Goal: Information Seeking & Learning: Understand process/instructions

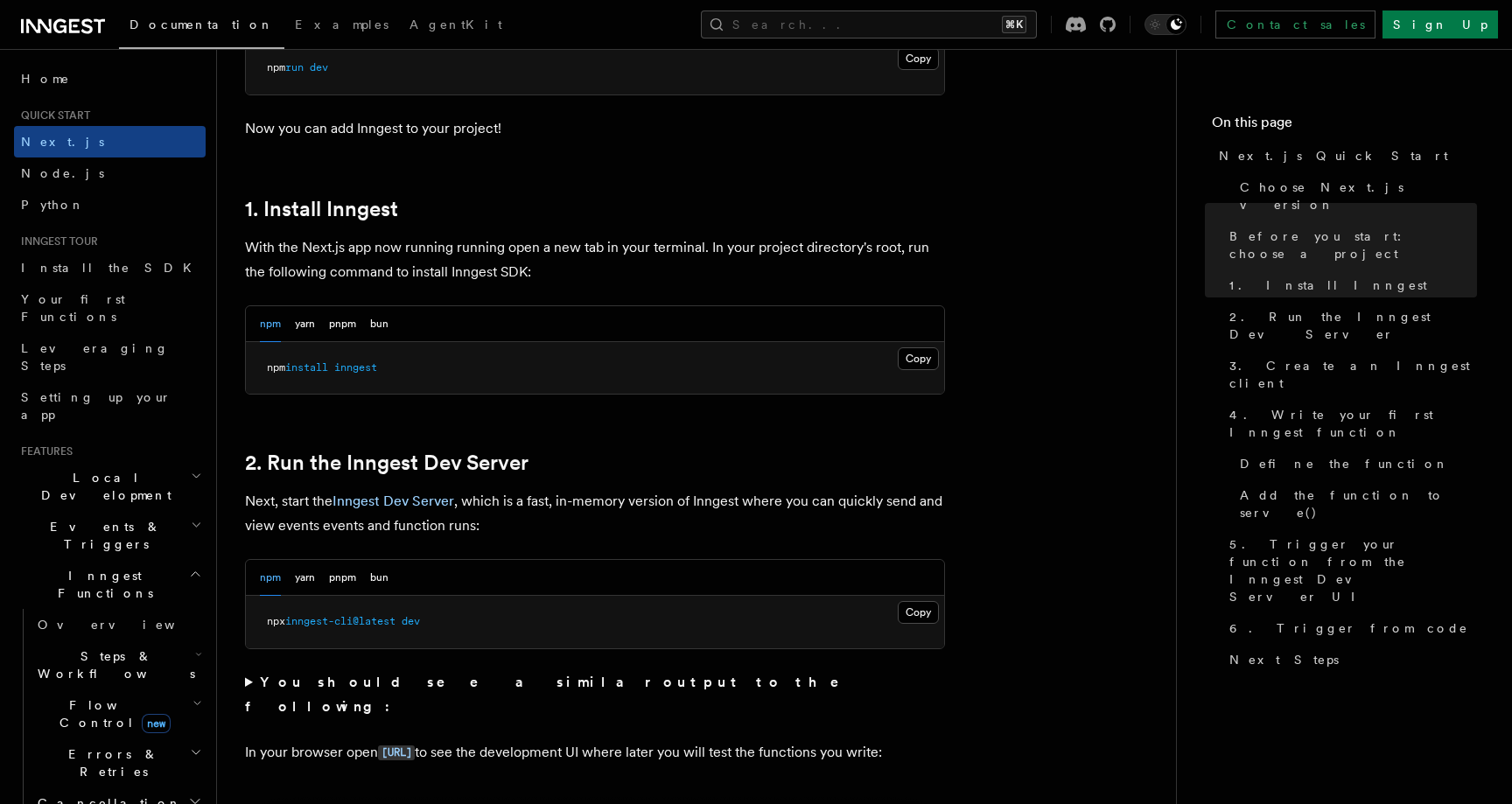
scroll to position [851, 0]
click at [917, 348] on button "Copy Copied" at bounding box center [918, 356] width 41 height 23
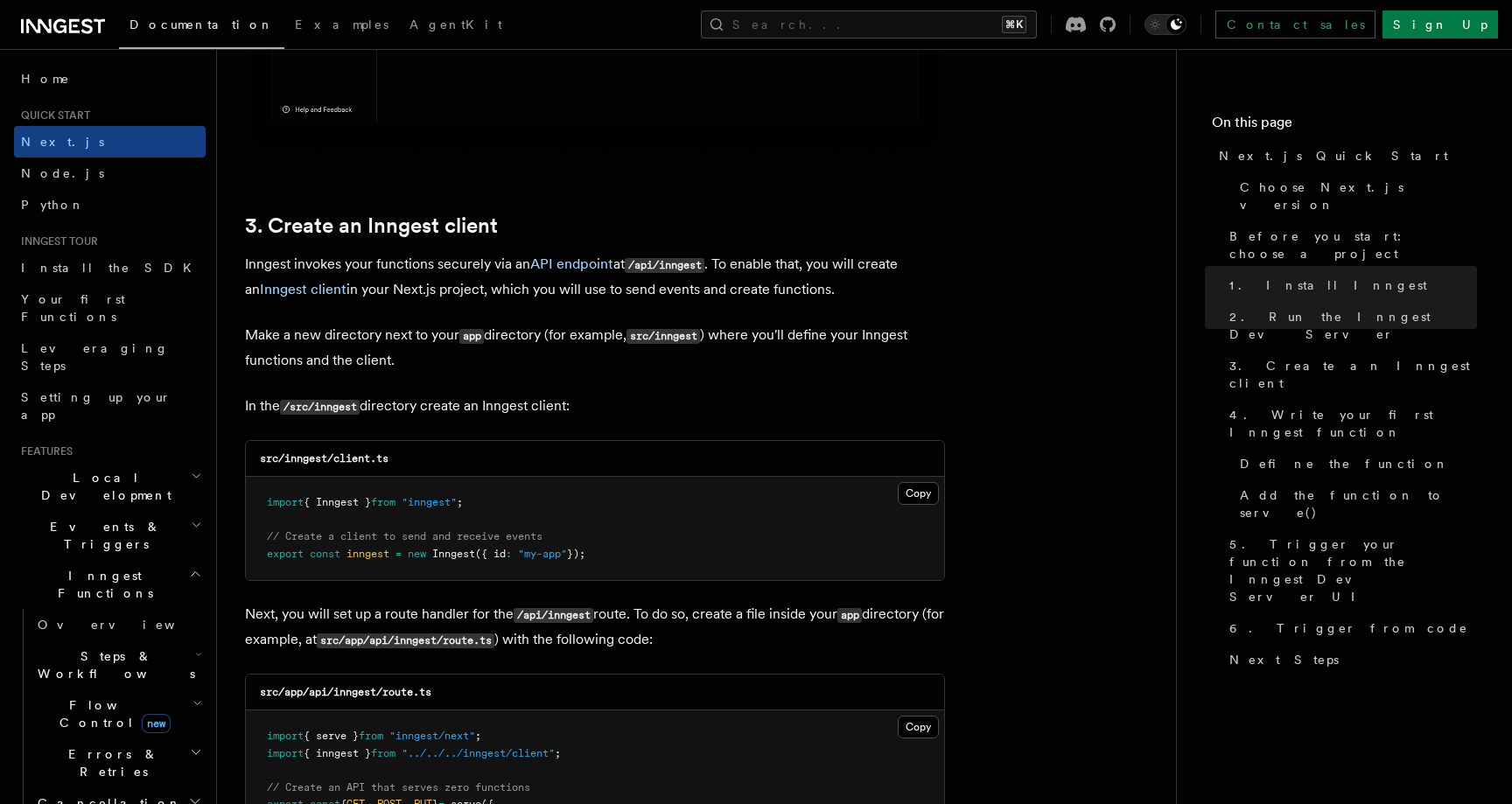
scroll to position [1920, 0]
click at [915, 493] on button "Copy Copied" at bounding box center [918, 496] width 41 height 23
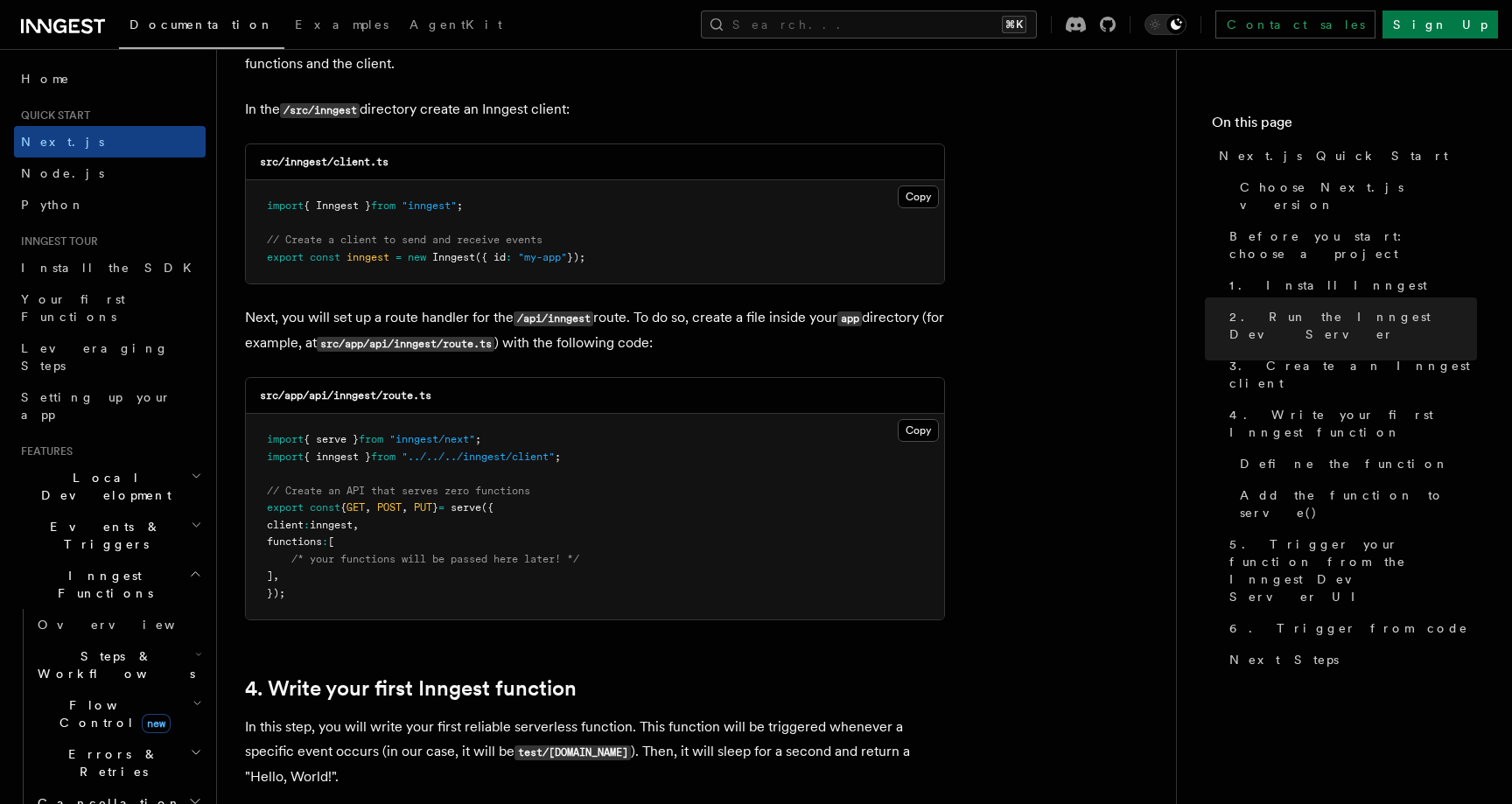
scroll to position [2244, 0]
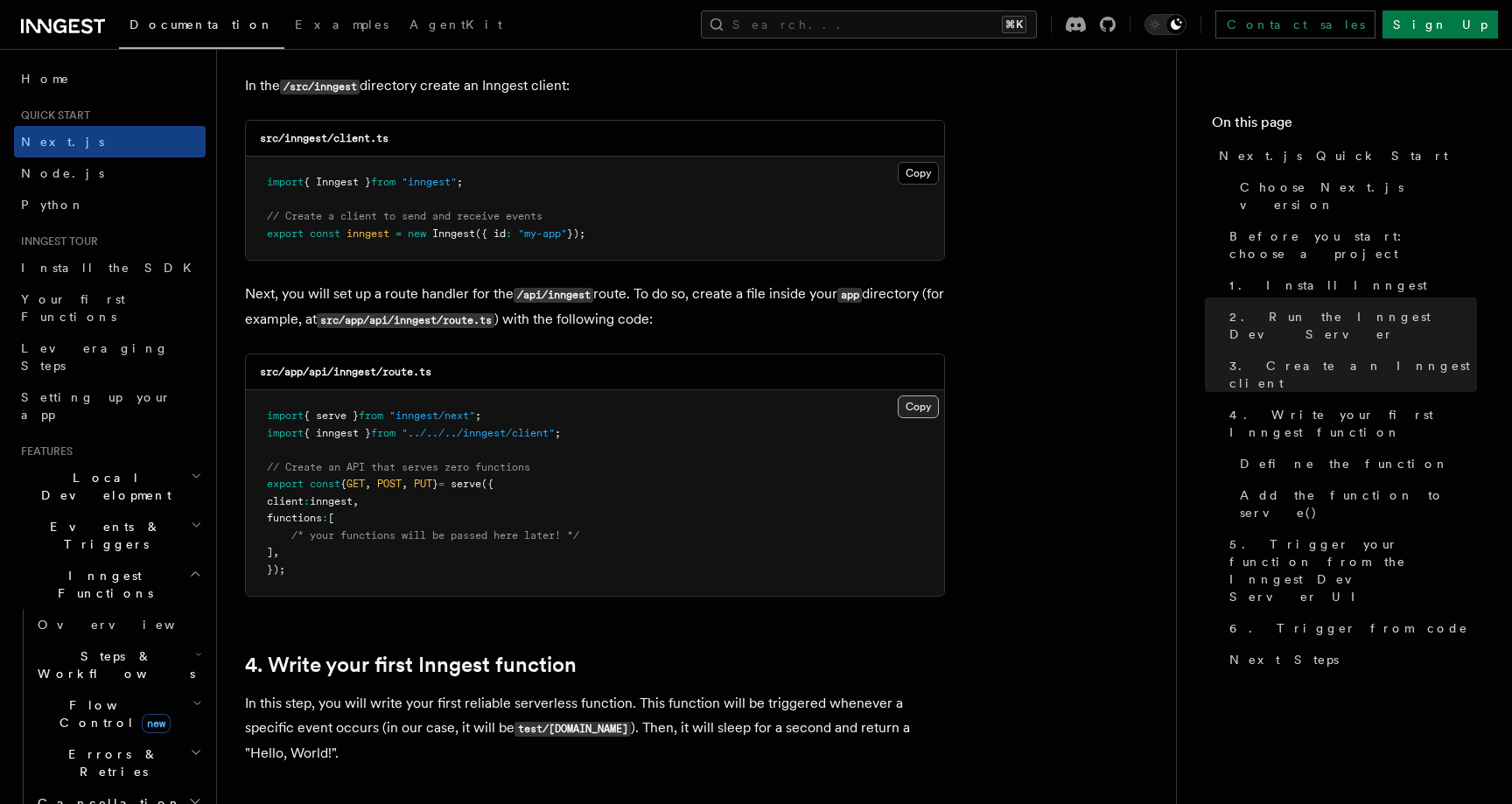
click at [927, 412] on button "Copy Copied" at bounding box center [918, 407] width 41 height 23
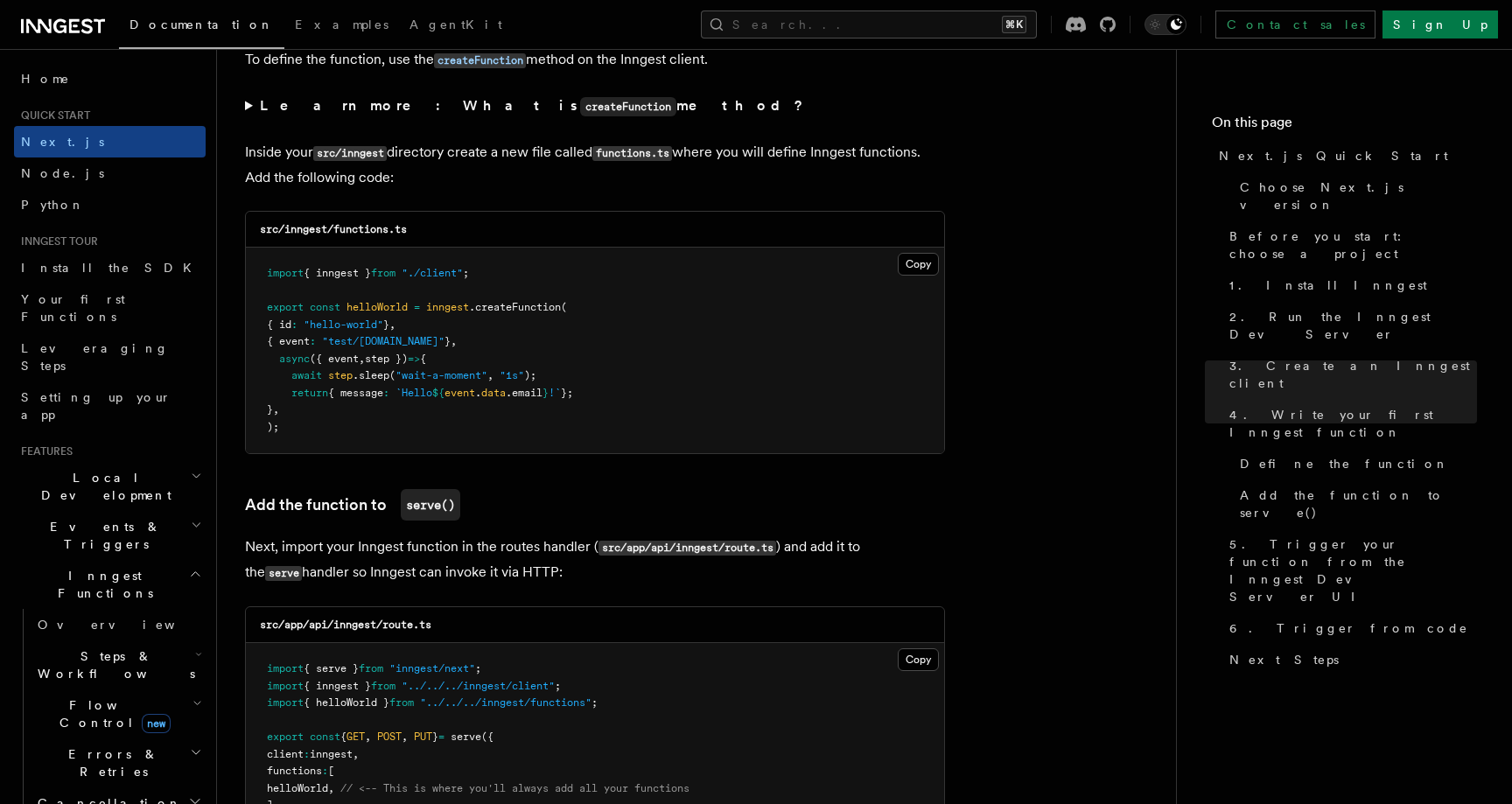
scroll to position [3047, 0]
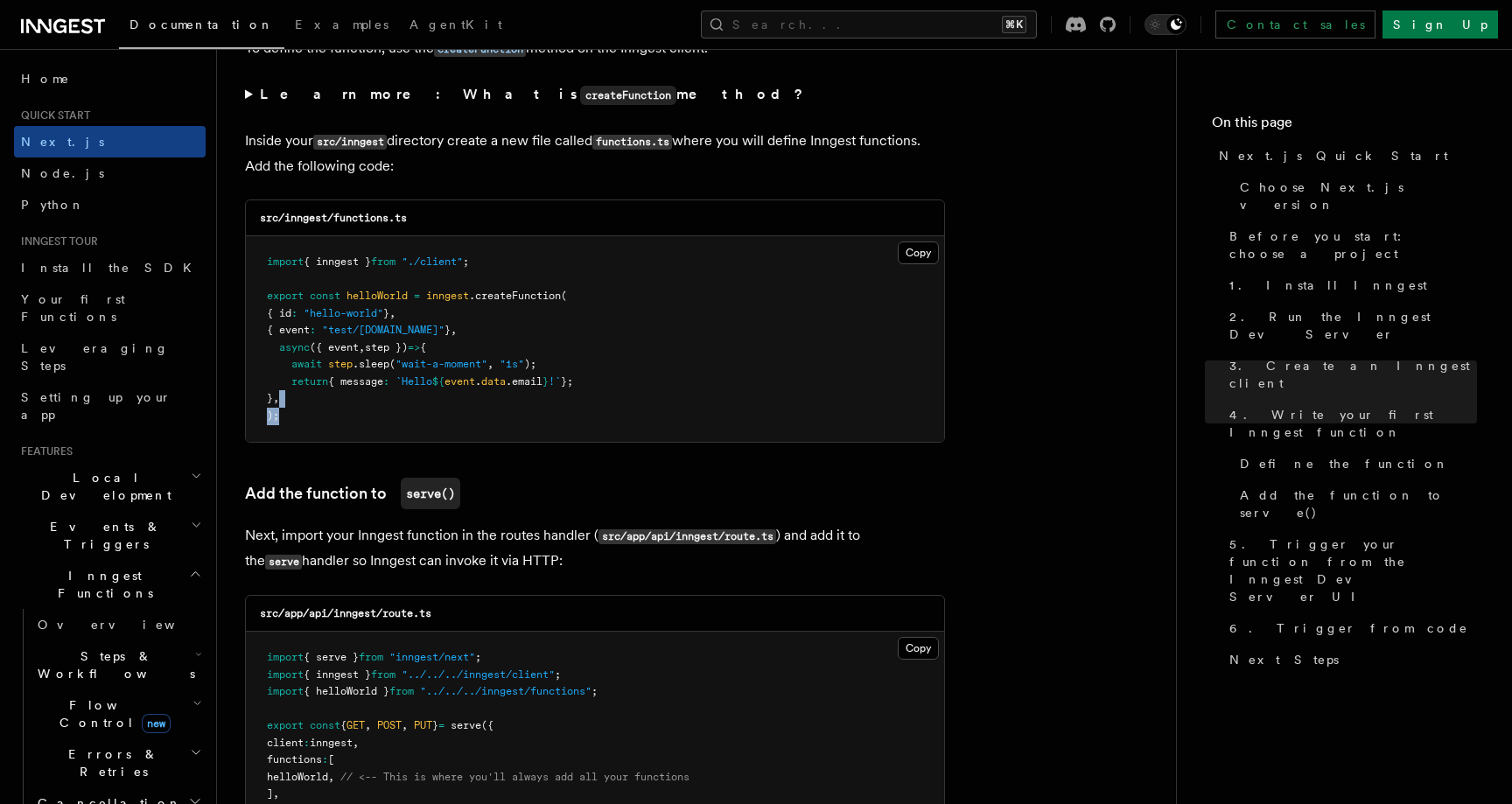
drag, startPoint x: 336, startPoint y: 417, endPoint x: 324, endPoint y: 410, distance: 13.9
click at [324, 410] on pre "import { inngest } from "./client" ; export const helloWorld = inngest .createF…" at bounding box center [595, 339] width 698 height 205
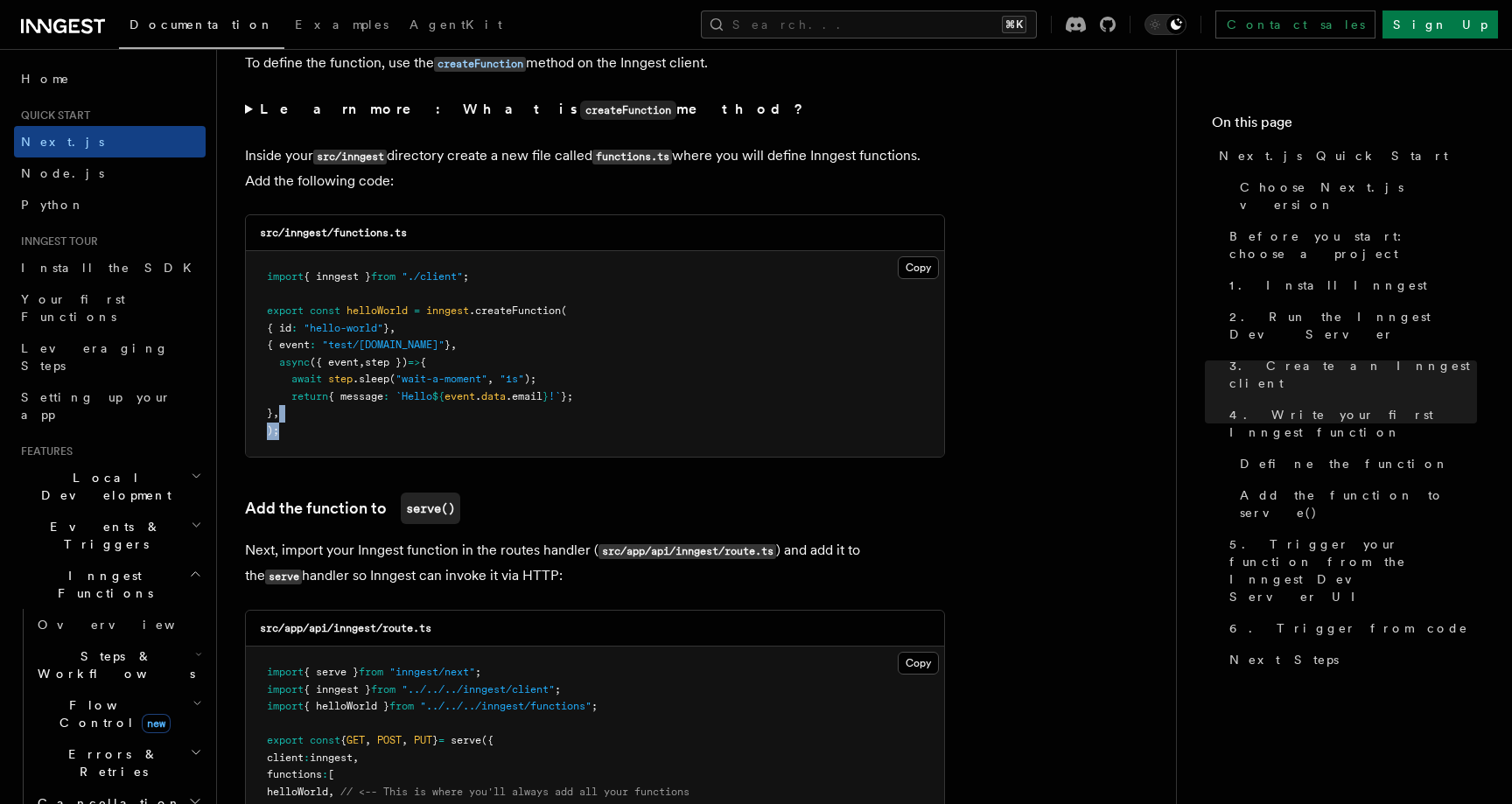
scroll to position [3031, 0]
click at [930, 273] on button "Copy Copied" at bounding box center [918, 268] width 41 height 23
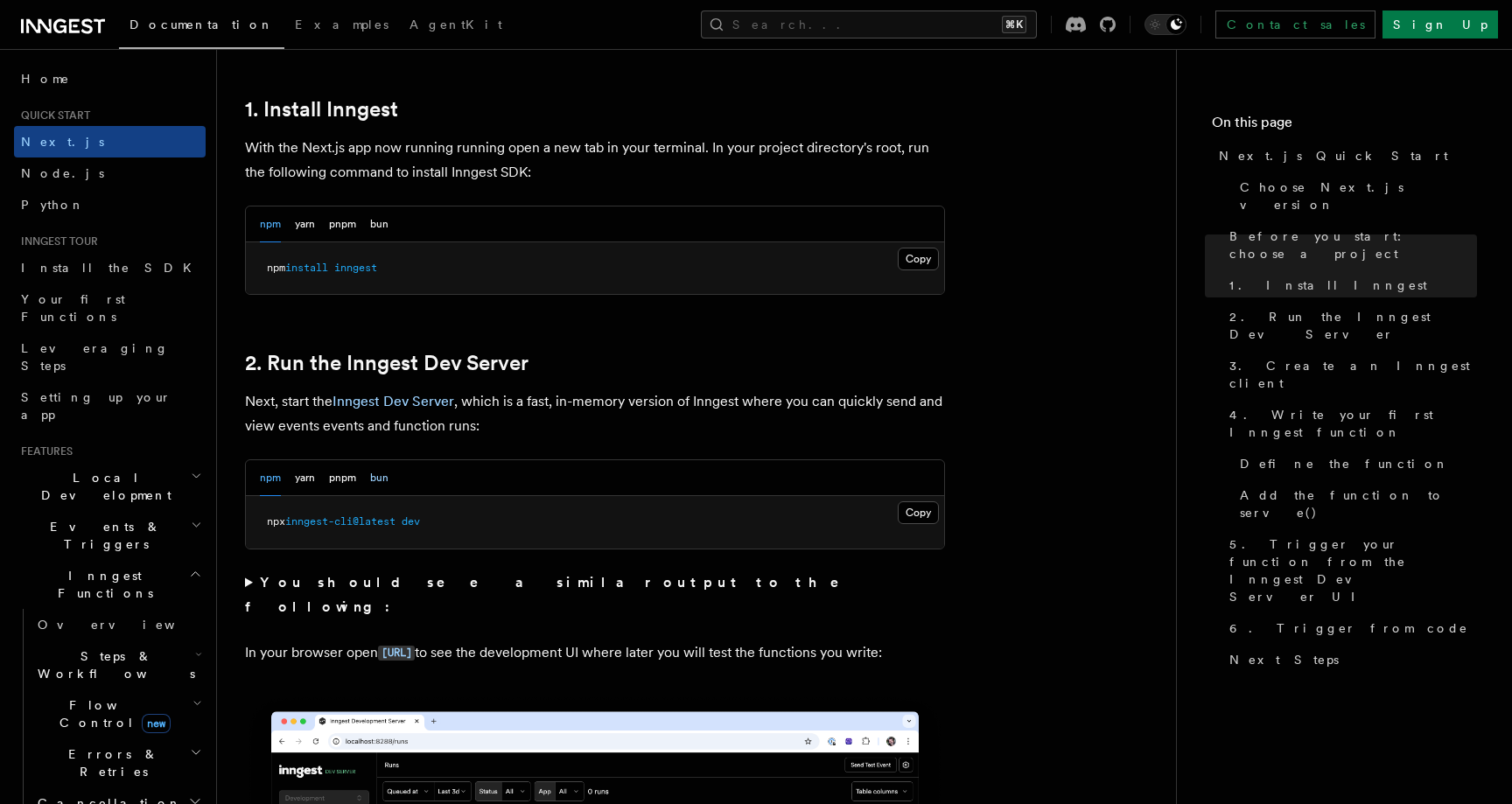
scroll to position [918, 0]
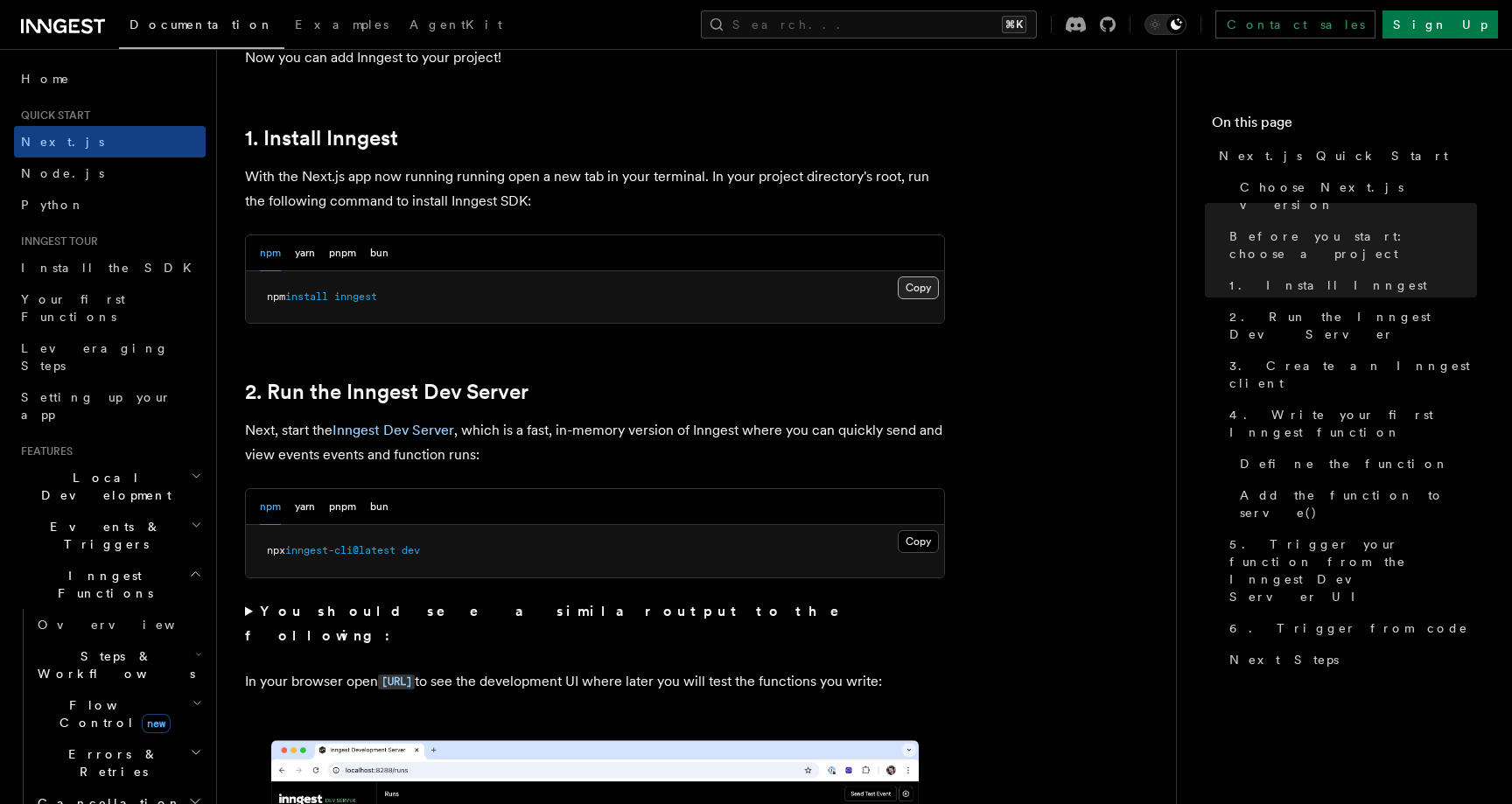
click at [922, 287] on button "Copy Copied" at bounding box center [918, 288] width 41 height 23
click at [303, 249] on button "yarn" at bounding box center [304, 253] width 20 height 36
click at [915, 289] on button "Copy Copied" at bounding box center [918, 288] width 41 height 23
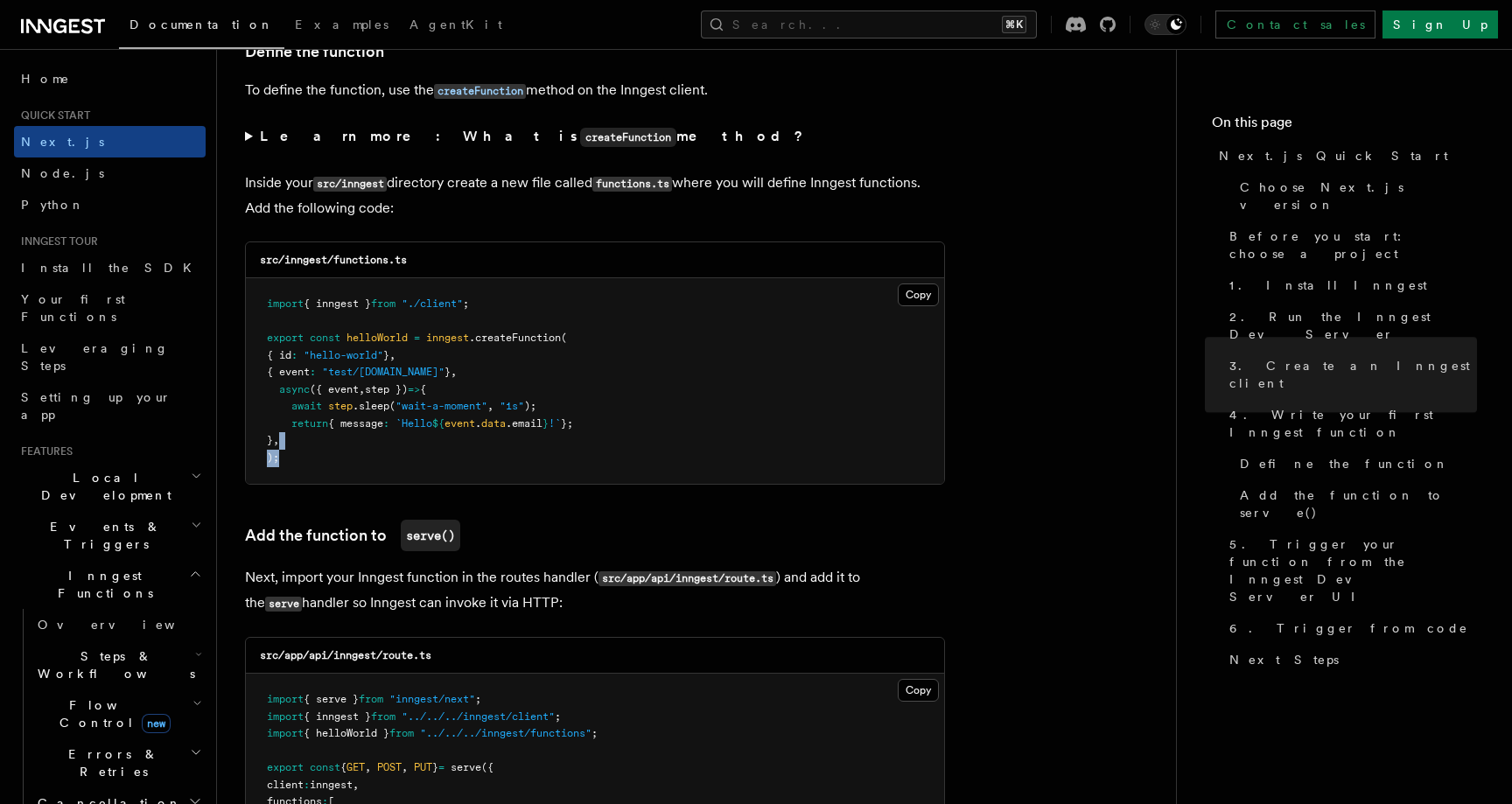
scroll to position [3008, 0]
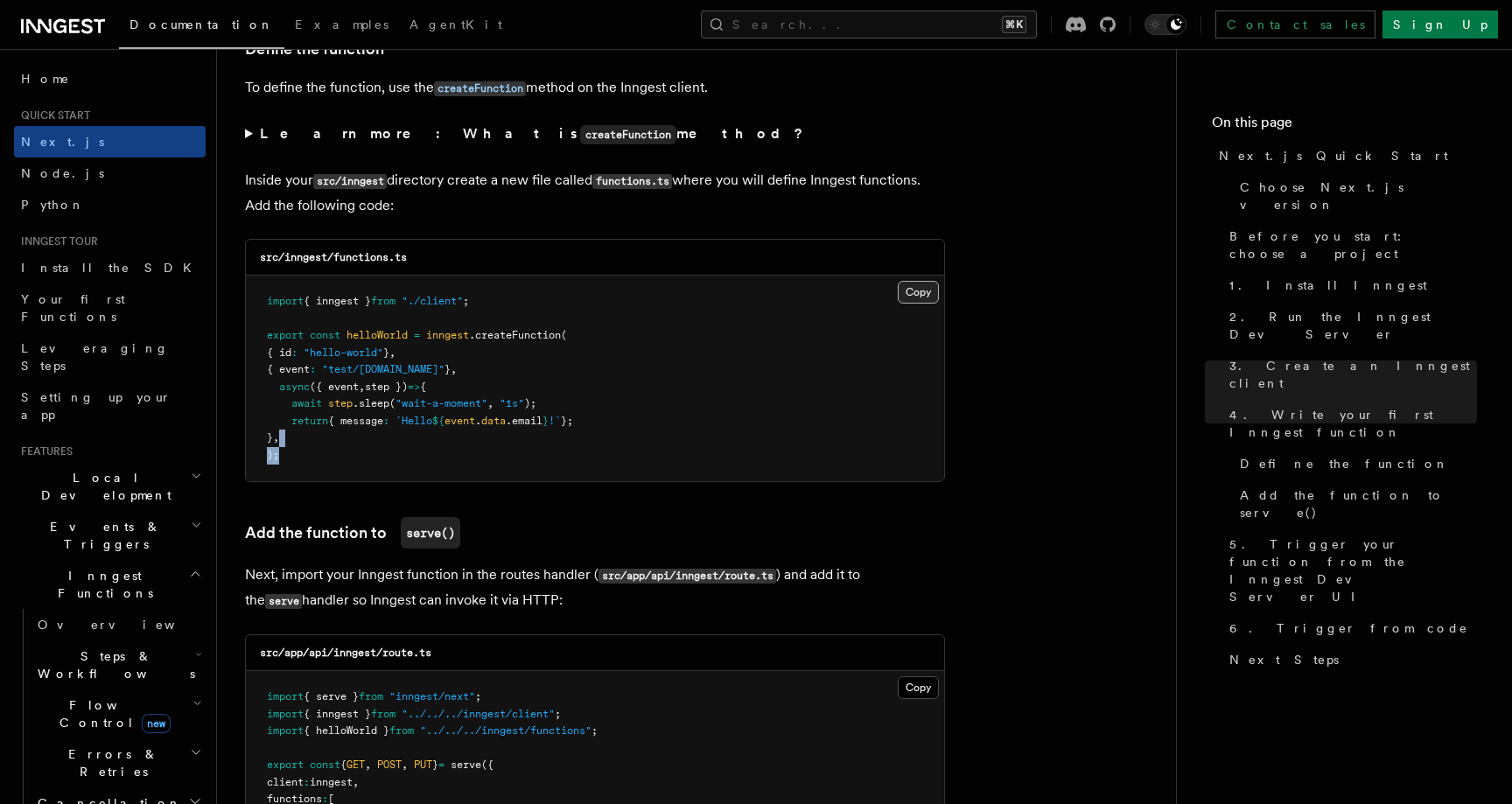
click at [920, 297] on button "Copy Copied" at bounding box center [918, 292] width 41 height 23
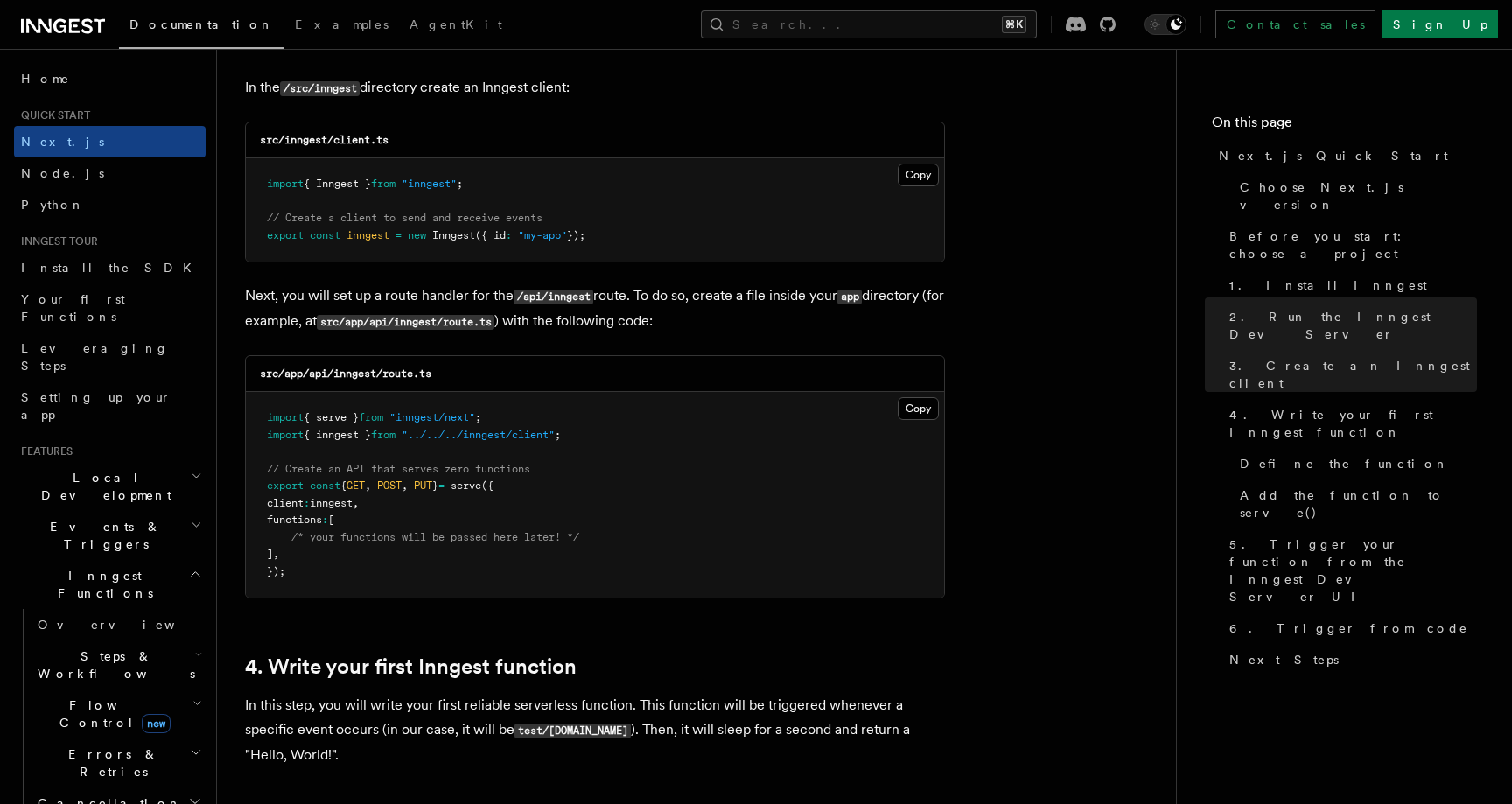
scroll to position [2235, 0]
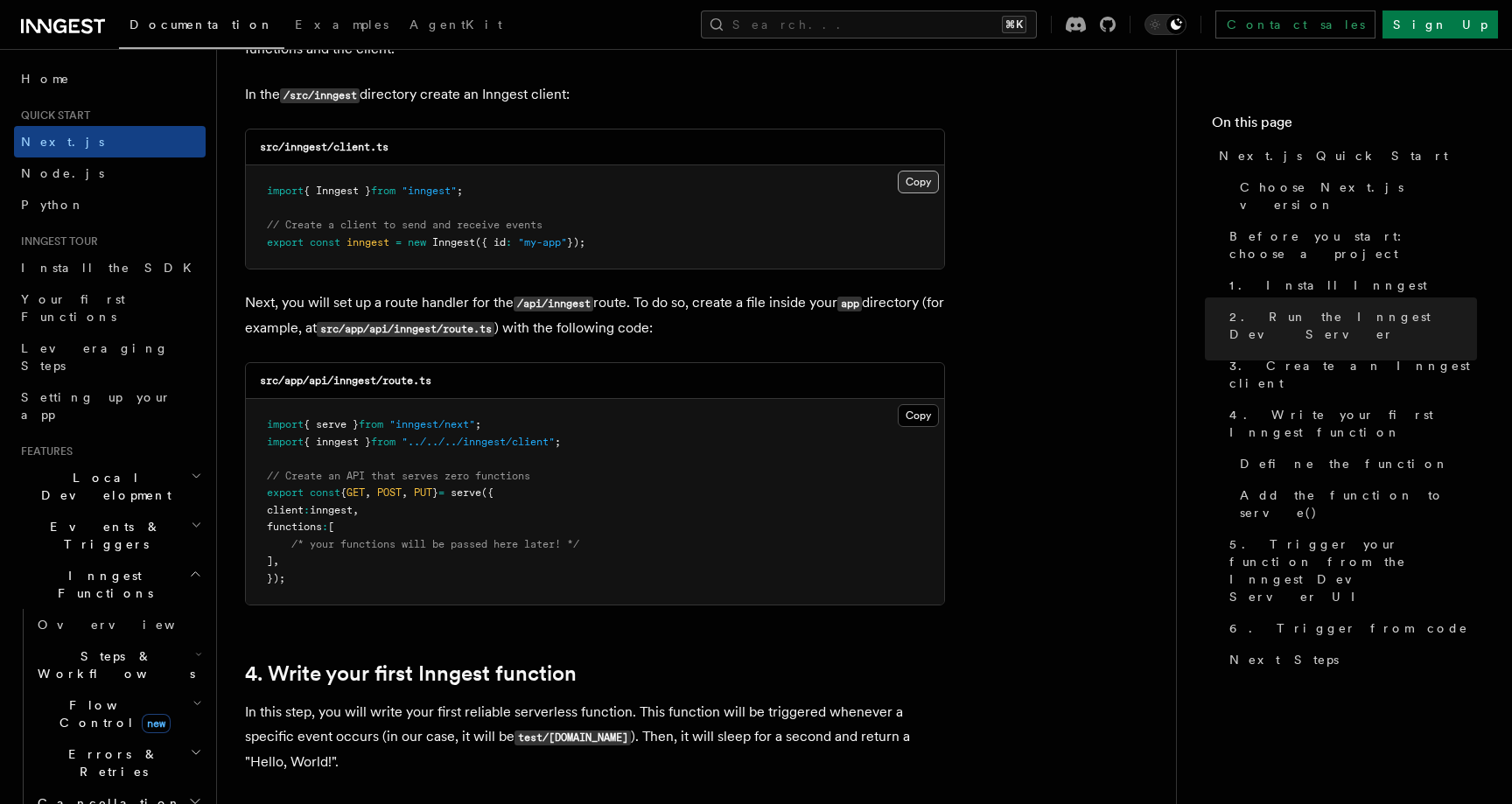
click at [917, 187] on button "Copy Copied" at bounding box center [918, 182] width 41 height 23
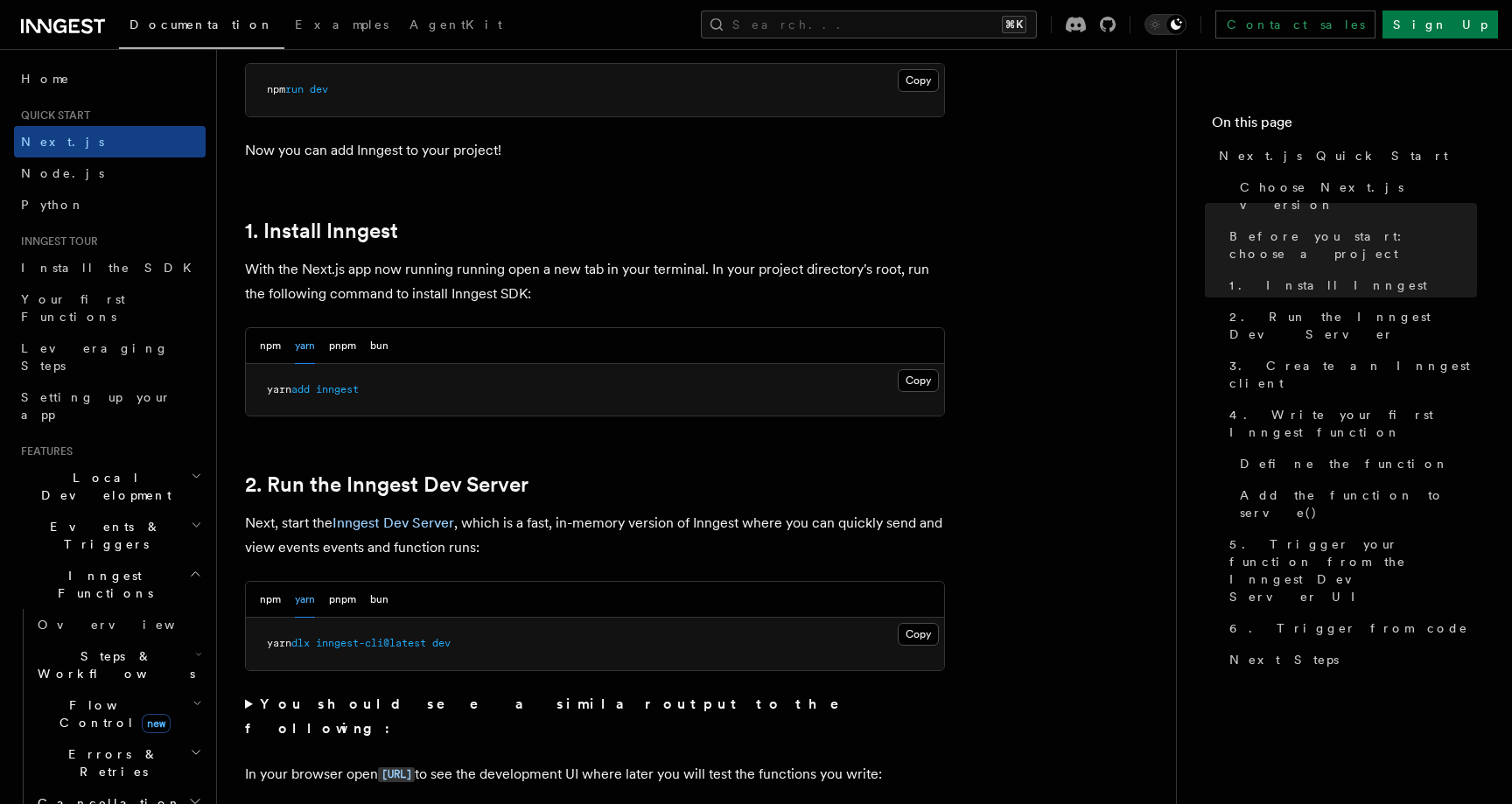
scroll to position [827, 0]
click at [916, 381] on button "Copy Copied" at bounding box center [918, 379] width 41 height 23
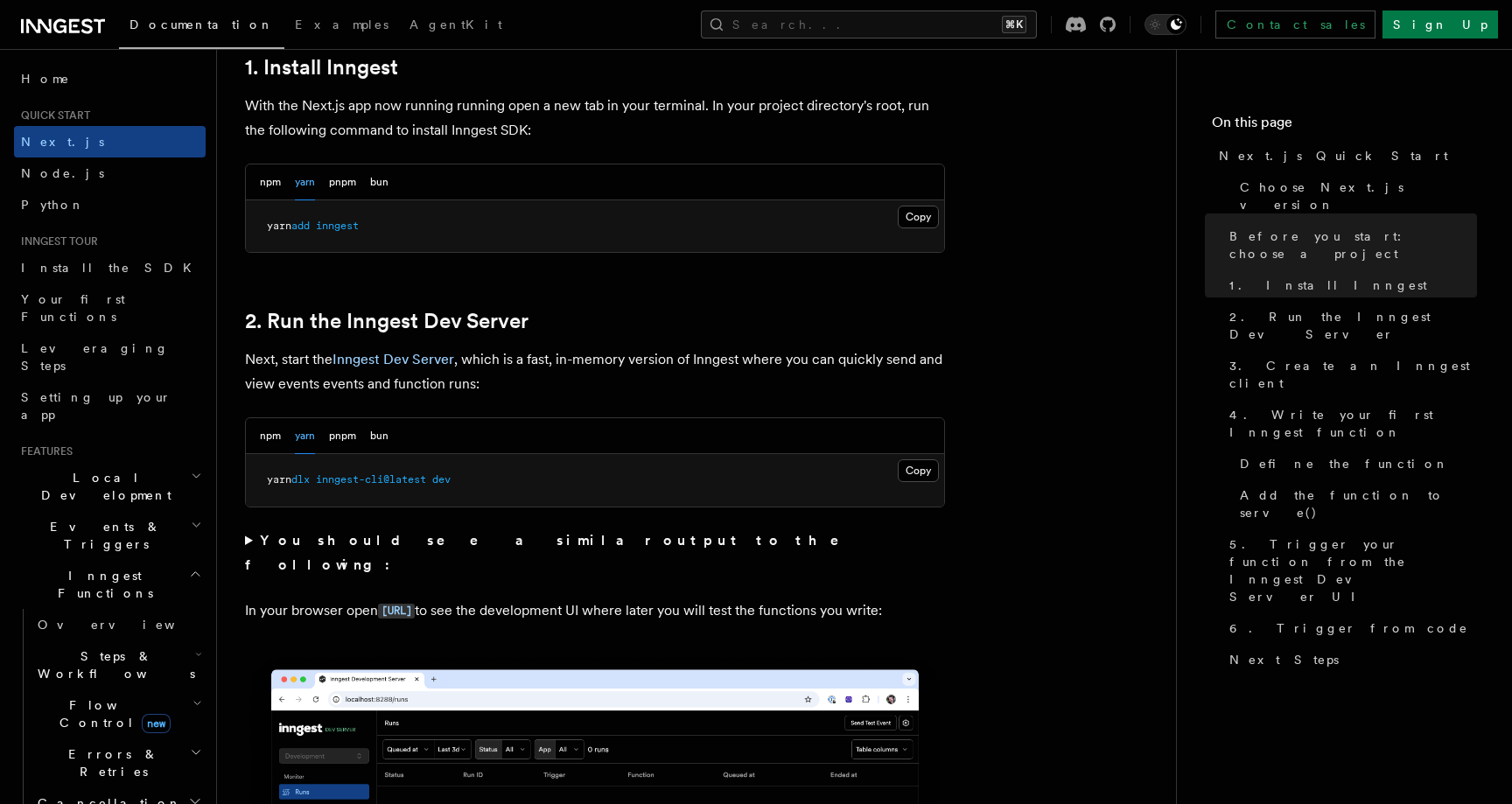
scroll to position [993, 0]
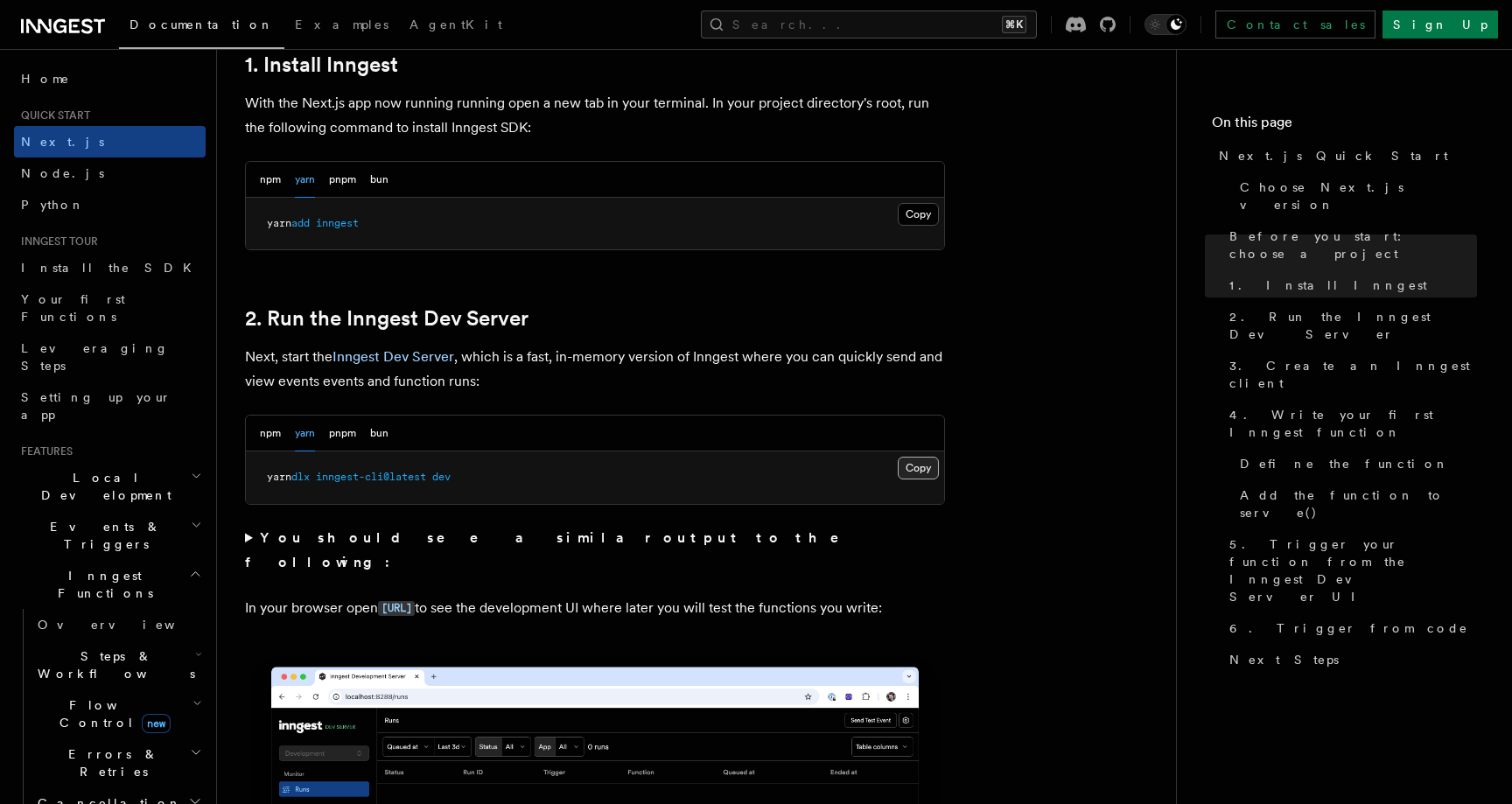
click at [923, 463] on button "Copy Copied" at bounding box center [918, 468] width 41 height 23
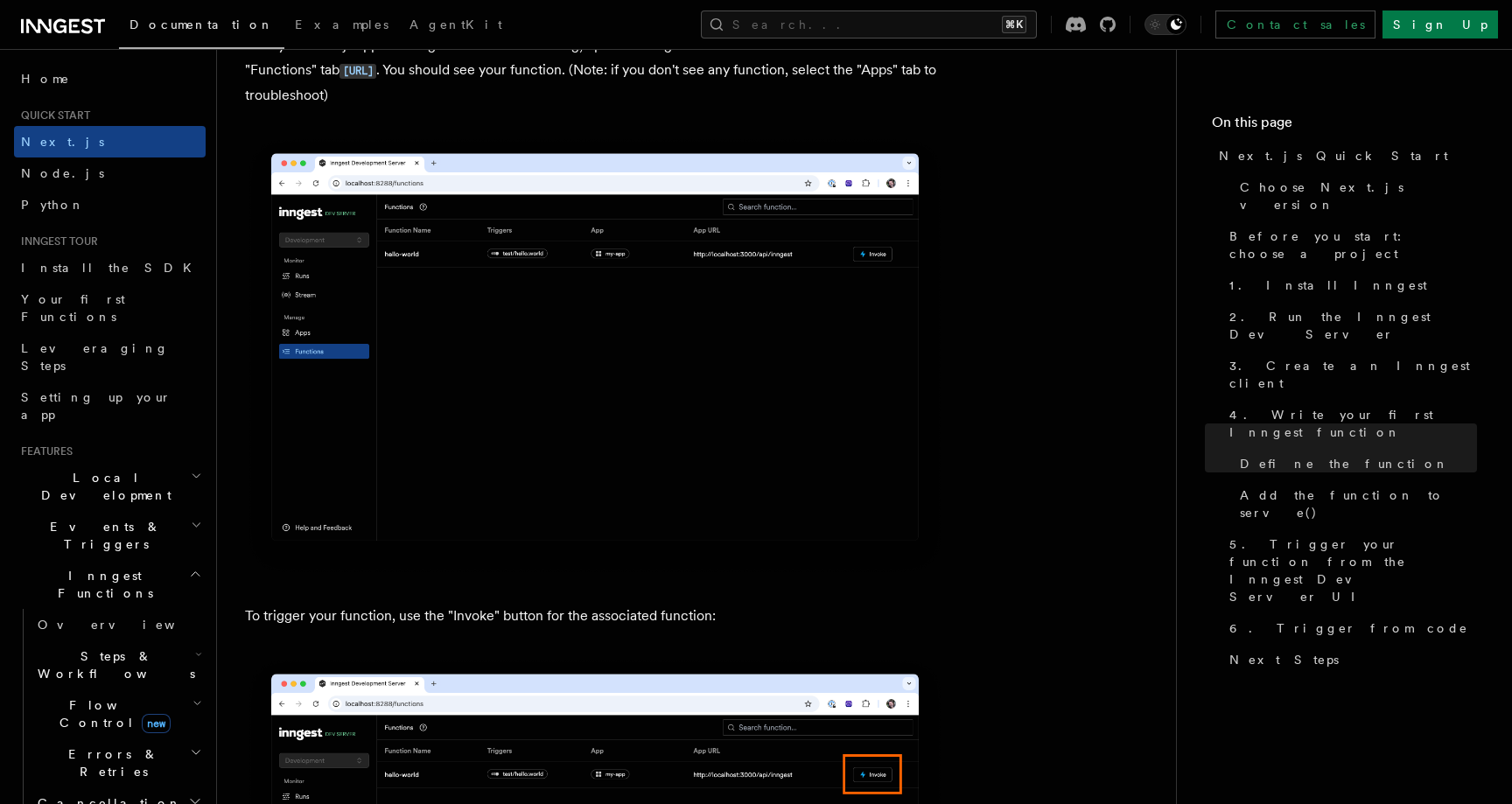
scroll to position [3909, 0]
